Goal: Transaction & Acquisition: Subscribe to service/newsletter

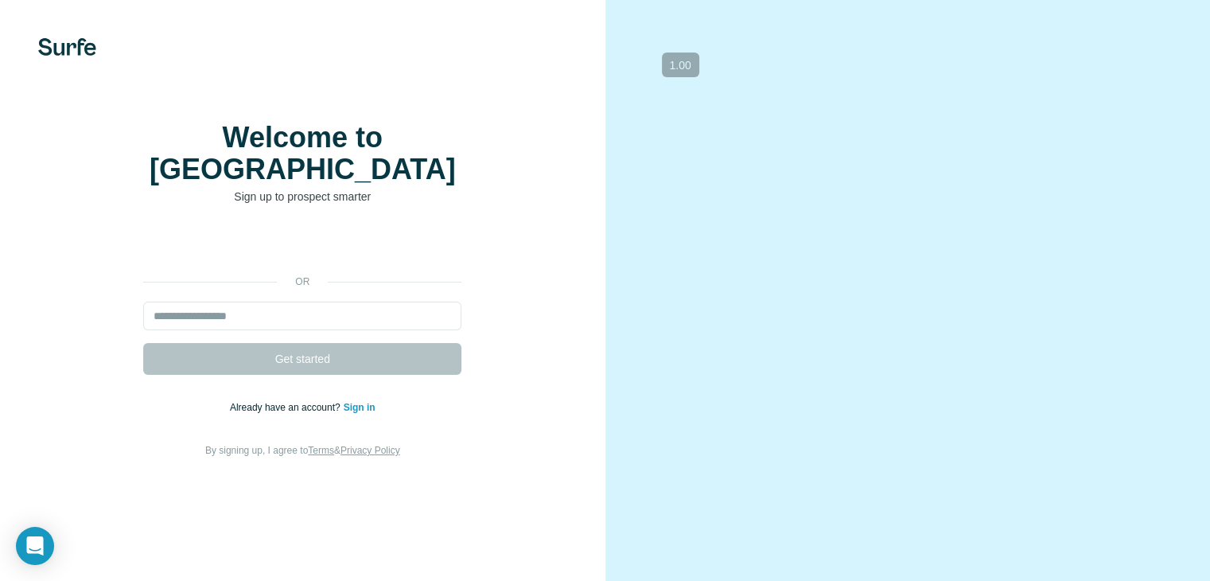
type input "**********"
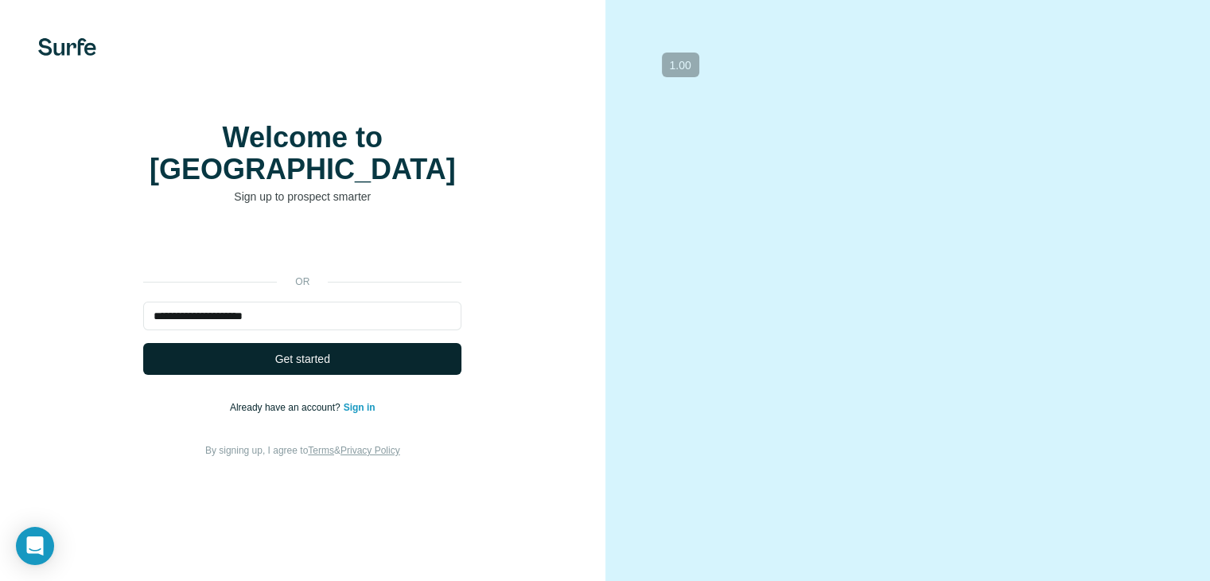
click at [334, 375] on button "Get started" at bounding box center [302, 359] width 318 height 32
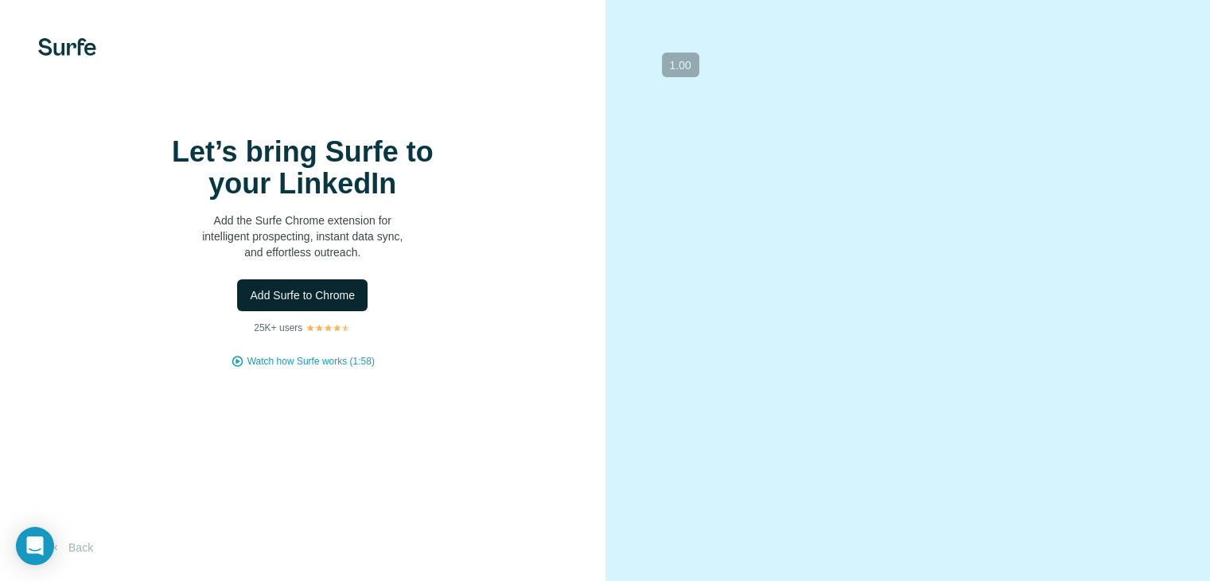
click at [326, 303] on span "Add Surfe to Chrome" at bounding box center [302, 295] width 105 height 16
